Goal: Task Accomplishment & Management: Use online tool/utility

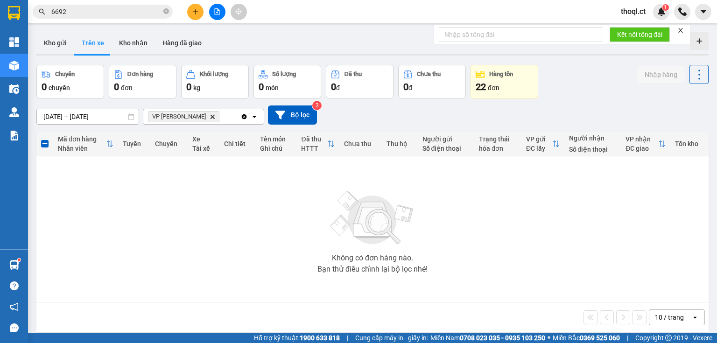
click at [99, 12] on input "6692" at bounding box center [106, 12] width 110 height 10
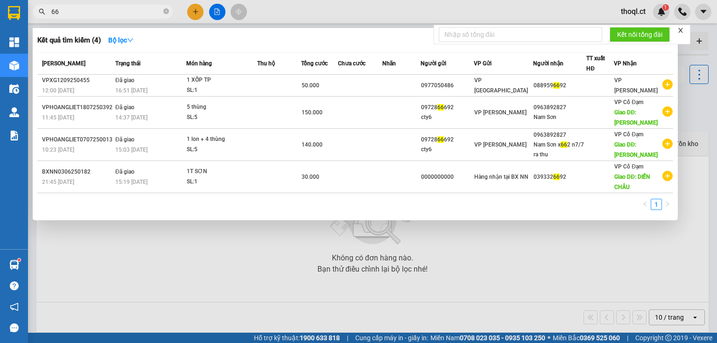
type input "6"
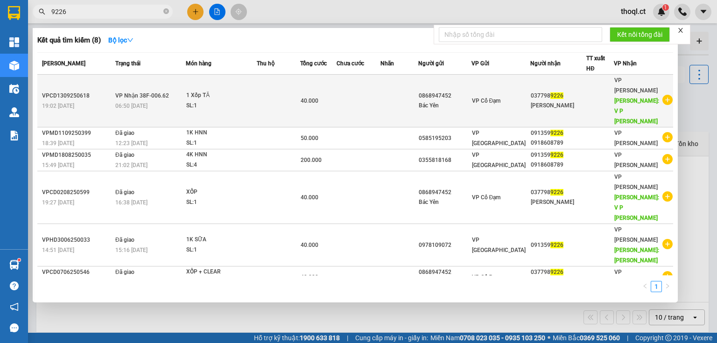
type input "9226"
click at [141, 89] on td "VP Nhận 38F-006.62 06:50 [DATE]" at bounding box center [149, 101] width 73 height 53
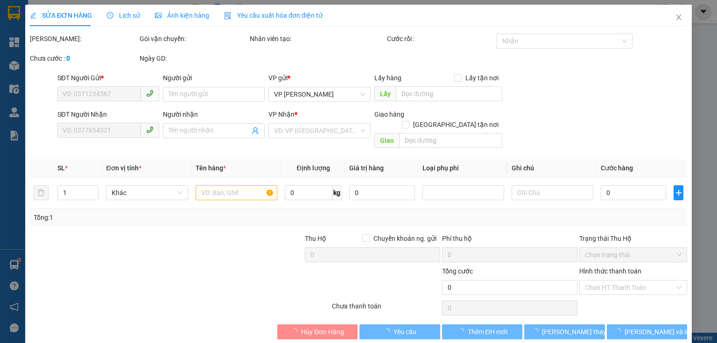
type input "0868947452"
type input "Bác Yên"
type input "0377989226"
type input "[PERSON_NAME]"
type input "V P [PERSON_NAME]"
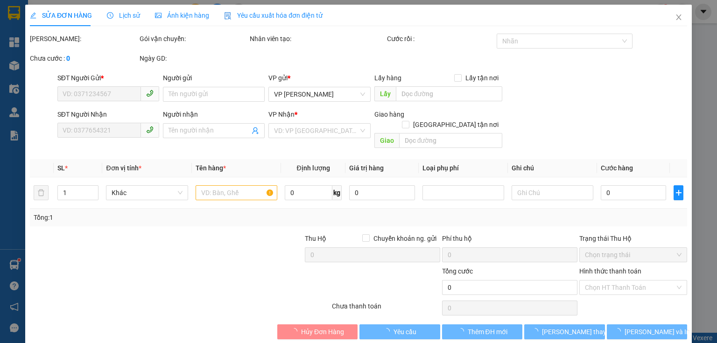
type input "40.000"
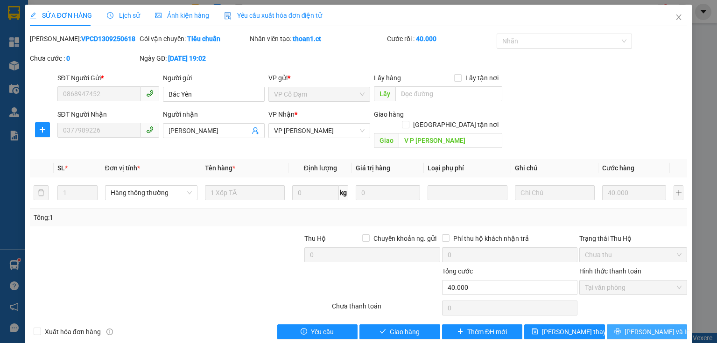
click at [635, 327] on span "[PERSON_NAME] và In" at bounding box center [657, 332] width 65 height 10
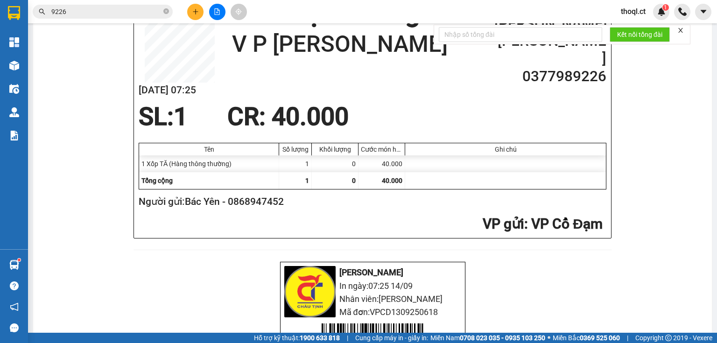
scroll to position [373, 0]
